Goal: Task Accomplishment & Management: Use online tool/utility

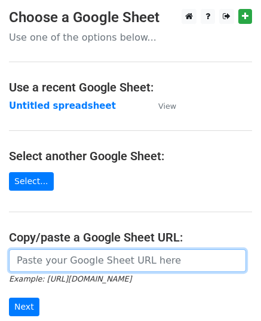
drag, startPoint x: 0, startPoint y: 0, endPoint x: 104, endPoint y: 258, distance: 277.9
click at [104, 258] on input "url" at bounding box center [127, 260] width 237 height 23
click at [121, 252] on input "url" at bounding box center [127, 260] width 237 height 23
paste input "https://docs.google.com/spreadsheets/d/15ncTLSETUBepVp5o8yHbuympJWz9CesmkPhe3W9…"
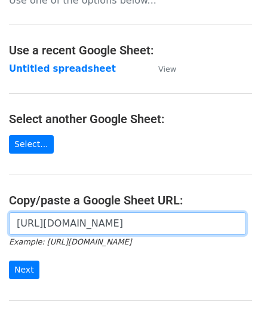
scroll to position [152, 0]
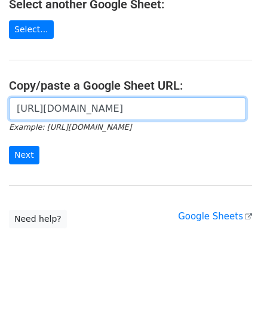
type input "https://docs.google.com/spreadsheets/d/15ncTLSETUBepVp5o8yHbuympJWz9CesmkPhe3W9…"
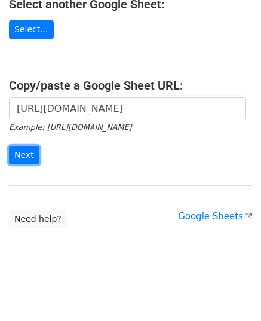
scroll to position [0, 0]
click at [28, 146] on input "Next" at bounding box center [24, 155] width 30 height 19
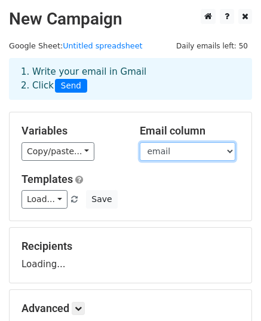
click at [161, 155] on select "email website" at bounding box center [188, 151] width 96 height 19
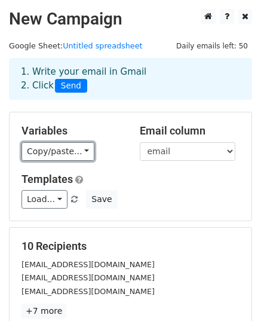
click at [60, 149] on link "Copy/paste..." at bounding box center [58, 151] width 73 height 19
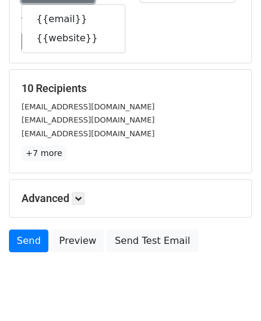
scroll to position [188, 0]
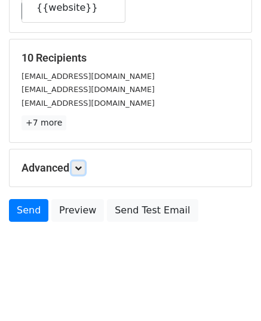
click at [80, 168] on icon at bounding box center [78, 167] width 7 height 7
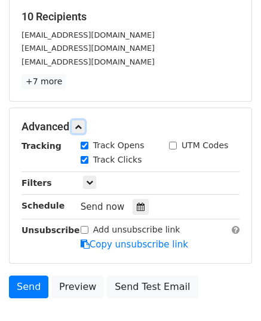
scroll to position [248, 0]
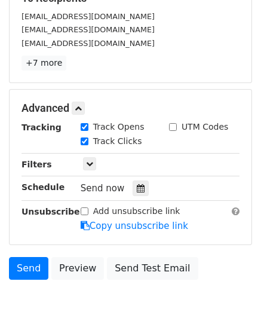
click at [137, 187] on icon at bounding box center [141, 188] width 8 height 8
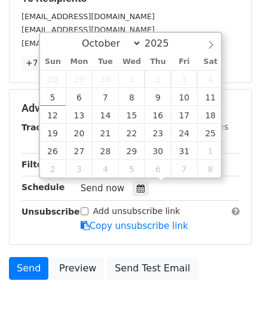
type input "2025-10-07 12:00"
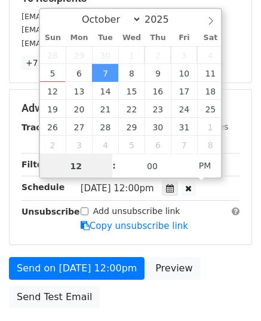
type input "9"
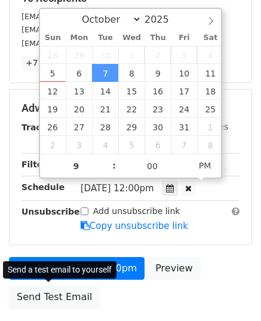
type input "2025-10-07 21:00"
click at [58, 295] on link "Send Test Email" at bounding box center [54, 297] width 91 height 23
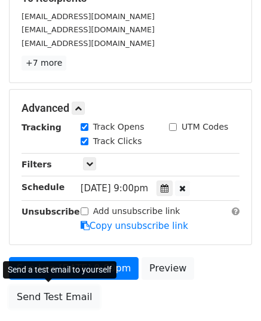
click at [53, 293] on link "Send Test Email" at bounding box center [54, 297] width 91 height 23
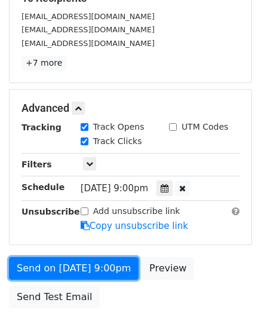
click at [58, 270] on link "Send on Oct 7 at 9:00pm" at bounding box center [74, 268] width 130 height 23
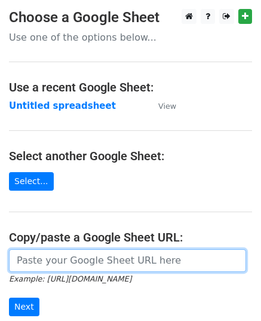
click at [100, 260] on input "url" at bounding box center [127, 260] width 237 height 23
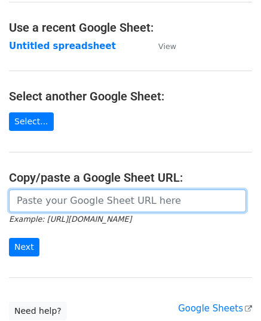
paste input "https://docs.google.com/spreadsheets/d/1xjTHY24K4fDEn4ORRwSVYubV-tPdXi7dgG22cv9…"
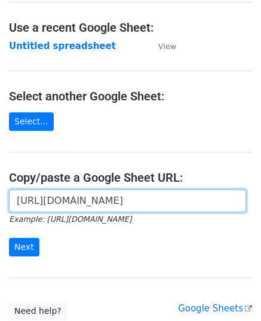
scroll to position [0, 262]
type input "https://docs.google.com/spreadsheets/d/1xjTHY24K4fDEn4ORRwSVYubV-tPdXi7dgG22cv9…"
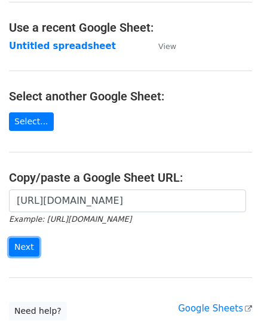
scroll to position [0, 0]
click at [23, 249] on input "Next" at bounding box center [24, 247] width 30 height 19
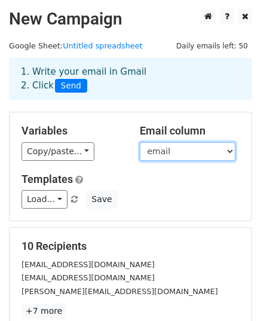
click at [142, 150] on select "email website" at bounding box center [188, 151] width 96 height 19
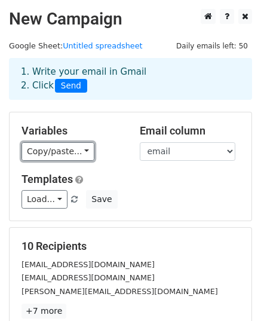
click at [48, 152] on link "Copy/paste..." at bounding box center [58, 151] width 73 height 19
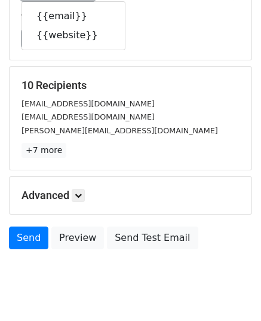
scroll to position [188, 0]
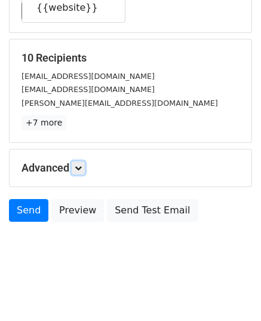
click at [81, 168] on icon at bounding box center [78, 167] width 7 height 7
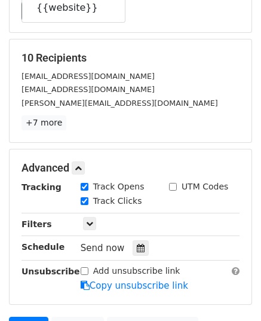
click at [137, 244] on icon at bounding box center [141, 248] width 8 height 8
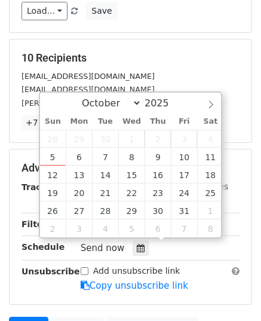
type input "2025-10-08 12:00"
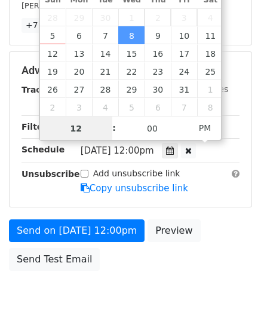
scroll to position [333, 0]
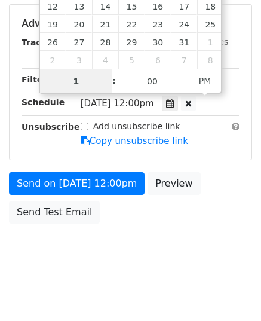
type input "10"
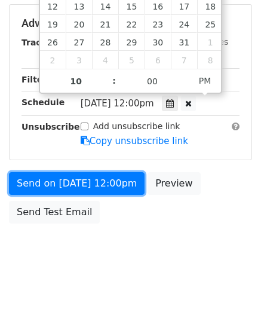
type input "2025-10-08 22:00"
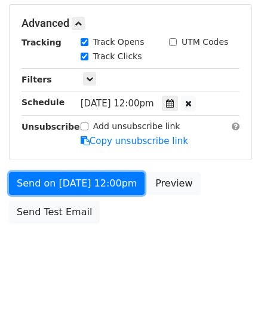
click at [59, 182] on link "Send on Oct 8 at 12:00pm" at bounding box center [77, 183] width 136 height 23
click at [58, 182] on link "Send on Oct 8 at 10:00pm" at bounding box center [77, 183] width 136 height 23
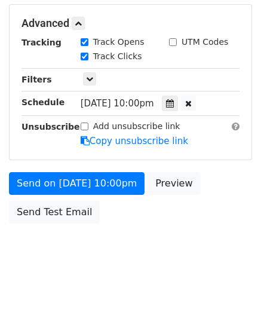
scroll to position [286, 0]
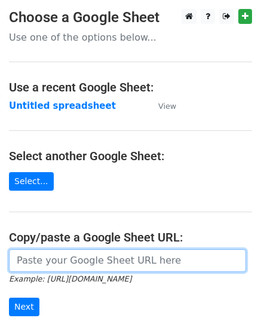
click at [87, 264] on input "url" at bounding box center [127, 260] width 237 height 23
paste input "[URL][DOMAIN_NAME]"
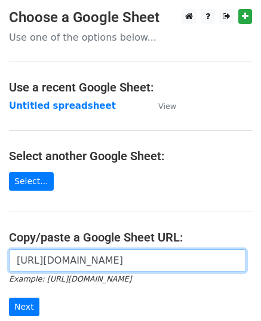
scroll to position [152, 0]
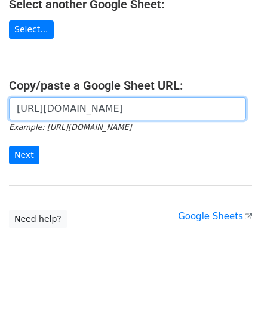
type input "[URL][DOMAIN_NAME]"
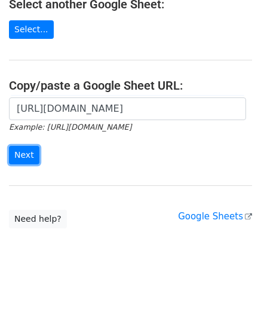
scroll to position [0, 0]
click at [19, 154] on input "Next" at bounding box center [24, 155] width 30 height 19
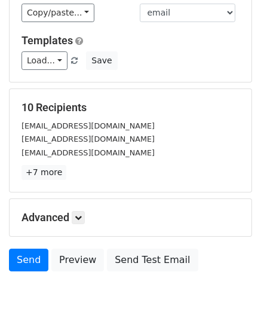
scroll to position [141, 0]
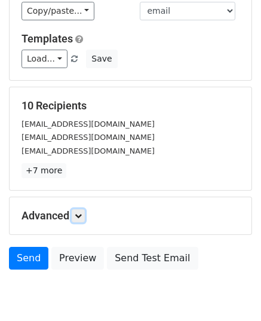
click at [81, 215] on icon at bounding box center [78, 215] width 7 height 7
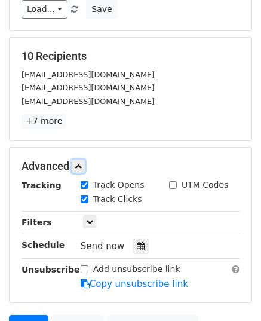
scroll to position [260, 0]
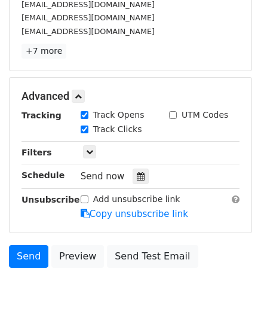
click at [137, 172] on icon at bounding box center [141, 176] width 8 height 8
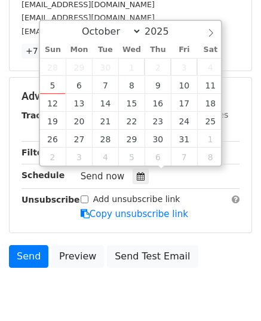
type input "[DATE] 12:00"
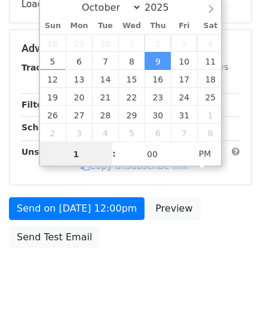
type input "11"
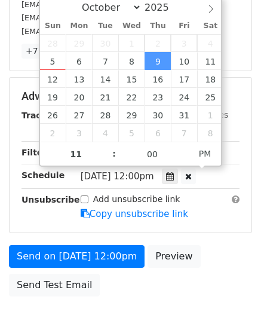
type input "[DATE] 23:00"
click at [75, 199] on div "Add unsubscribe link Copy unsubscribe link" at bounding box center [160, 207] width 177 height 28
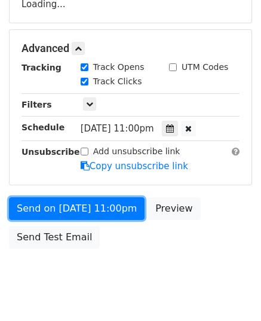
click at [62, 197] on link "Send on Oct 9 at 11:00pm" at bounding box center [77, 208] width 136 height 23
drag, startPoint x: 62, startPoint y: 206, endPoint x: 141, endPoint y: 46, distance: 178.6
click at [63, 207] on link "Send on Oct 9 at 11:00pm" at bounding box center [77, 208] width 136 height 23
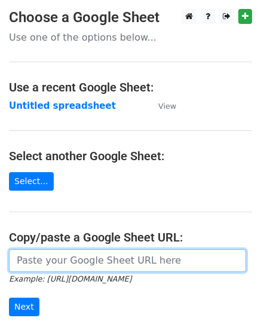
click at [123, 259] on input "url" at bounding box center [127, 260] width 237 height 23
paste input "[URL][DOMAIN_NAME]"
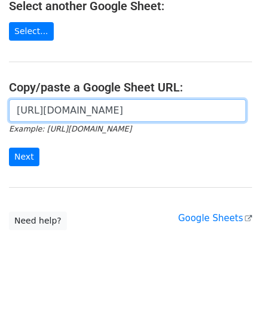
scroll to position [152, 0]
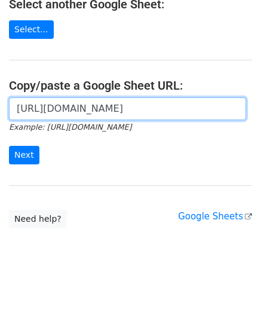
type input "[URL][DOMAIN_NAME]"
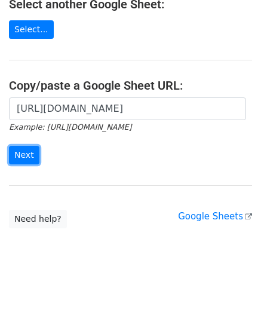
click at [35, 154] on input "Next" at bounding box center [24, 155] width 30 height 19
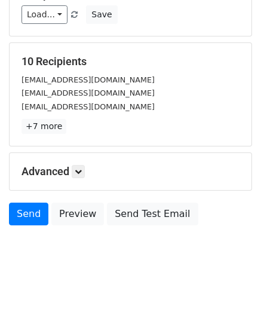
scroll to position [188, 0]
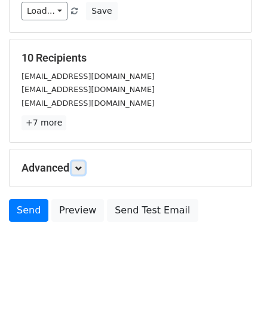
click at [80, 170] on link at bounding box center [78, 167] width 13 height 13
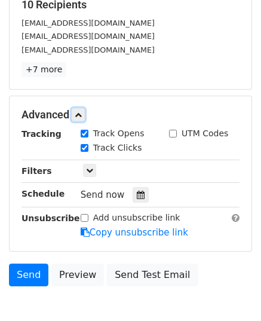
scroll to position [295, 0]
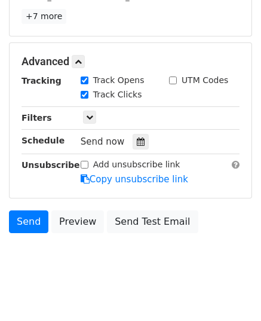
click at [139, 137] on div at bounding box center [141, 142] width 16 height 16
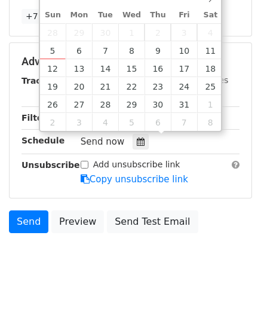
type input "2025-10-10 12:00"
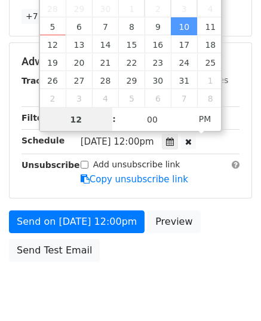
scroll to position [286, 0]
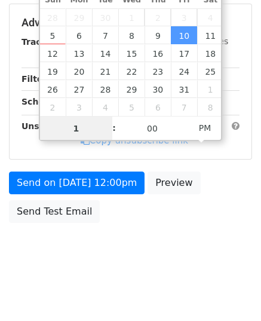
type input "11"
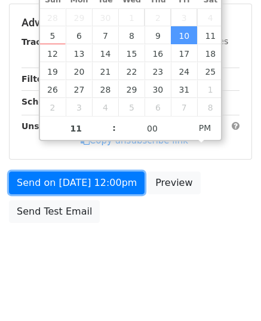
type input "2025-10-10 23:00"
click at [93, 179] on link "Send on Oct 10 at 12:00pm" at bounding box center [77, 183] width 136 height 23
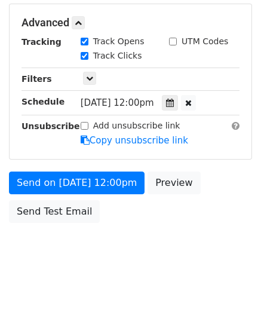
scroll to position [333, 0]
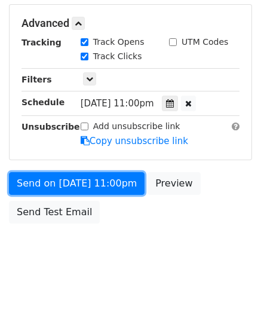
click at [93, 179] on link "Send on Oct 10 at 11:00pm" at bounding box center [77, 183] width 136 height 23
